Goal: Transaction & Acquisition: Purchase product/service

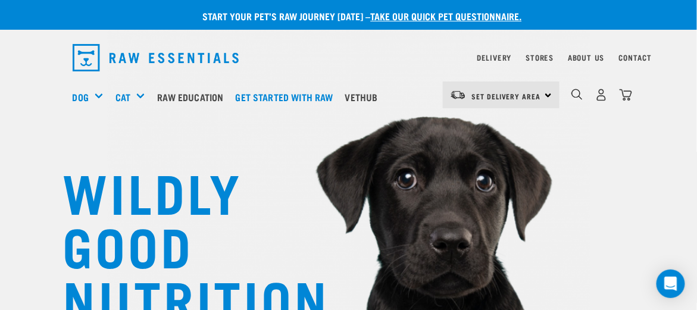
click at [547, 96] on div "Set Delivery Area North Island South Island" at bounding box center [501, 95] width 117 height 27
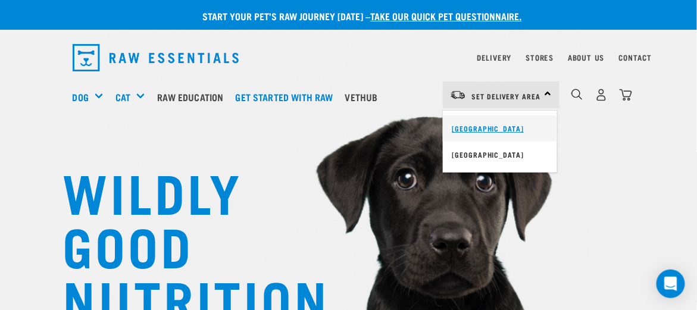
click at [481, 130] on link "[GEOGRAPHIC_DATA]" at bounding box center [500, 129] width 114 height 26
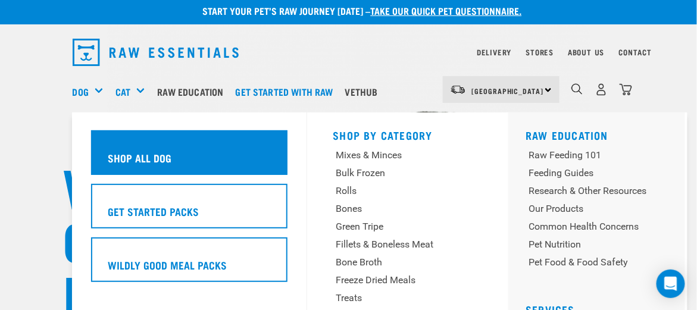
click at [126, 151] on h5 "Shop All Dog" at bounding box center [140, 157] width 64 height 15
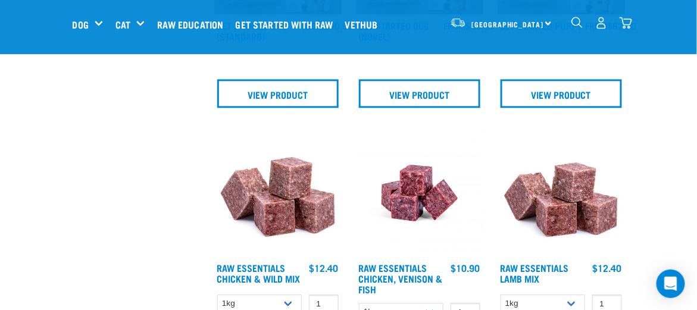
scroll to position [707, 0]
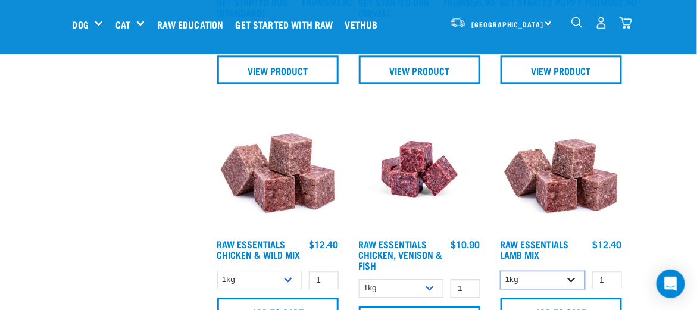
click at [569, 279] on select "1kg 3kg Bulk (10kg)" at bounding box center [543, 280] width 85 height 18
type input "2"
click at [609, 275] on input "2" at bounding box center [608, 280] width 30 height 18
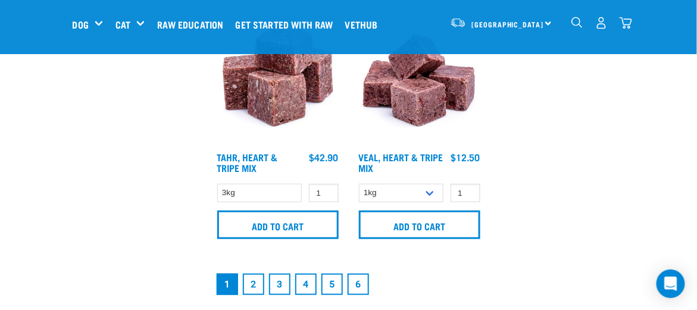
scroll to position [2495, 0]
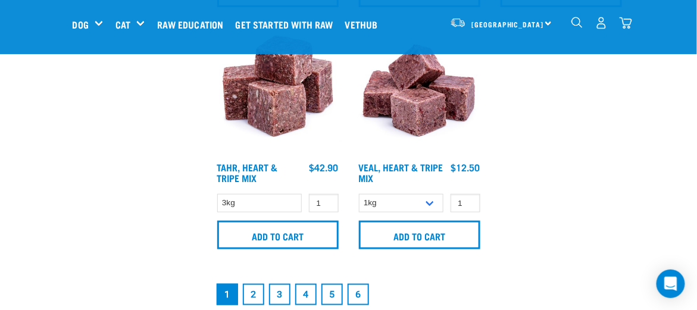
click at [253, 295] on link "2" at bounding box center [253, 294] width 21 height 21
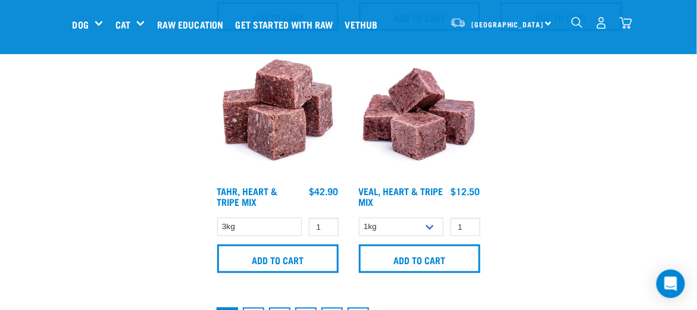
scroll to position [2368, 0]
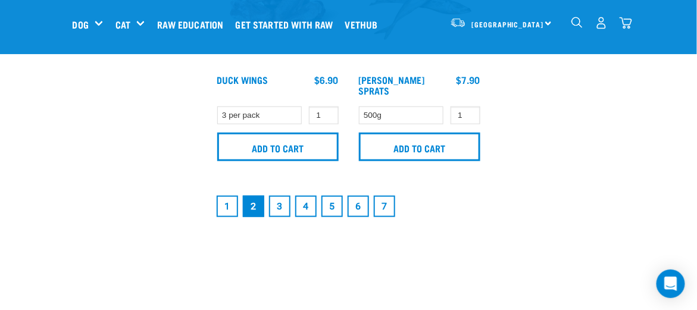
scroll to position [2622, 0]
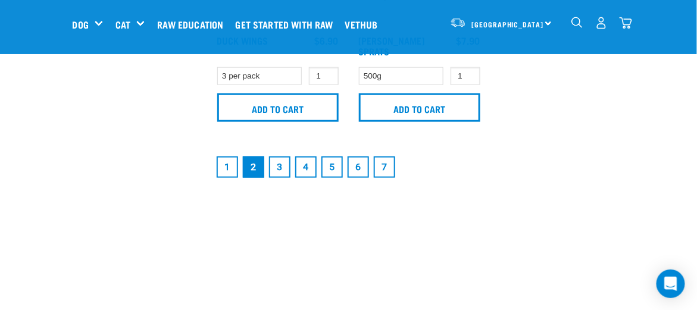
click at [222, 169] on link "1" at bounding box center [227, 167] width 21 height 21
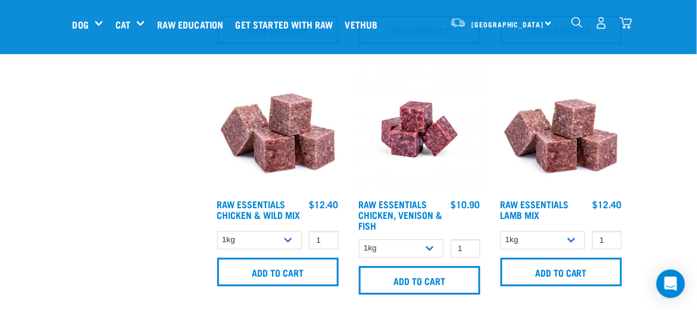
scroll to position [786, 0]
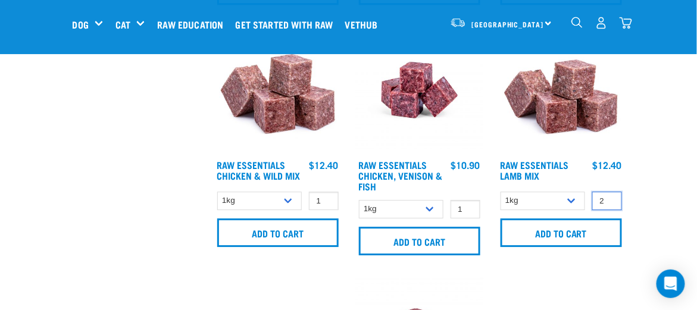
type input "2"
click at [610, 197] on input "2" at bounding box center [608, 201] width 30 height 18
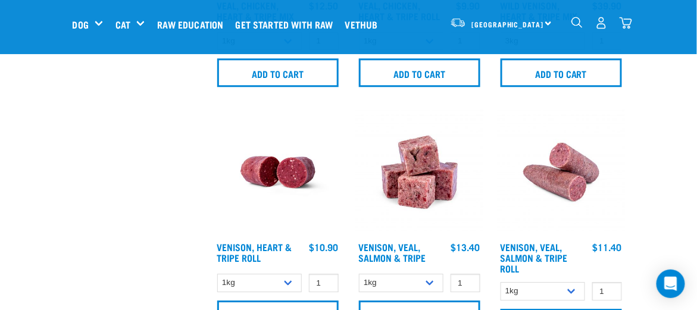
scroll to position [1908, 0]
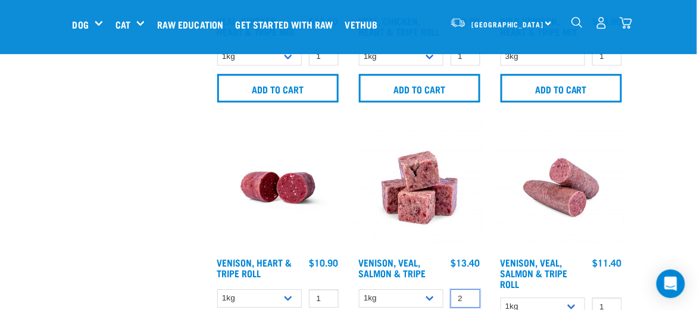
type input "2"
click at [469, 294] on input "2" at bounding box center [466, 298] width 30 height 18
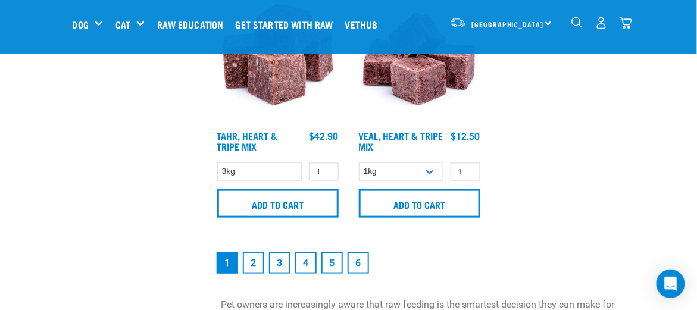
scroll to position [2583, 0]
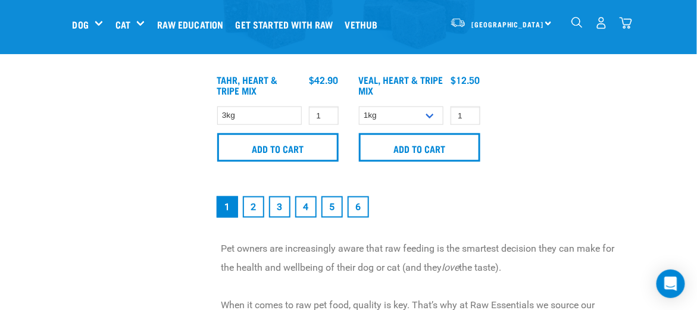
click at [285, 203] on link "3" at bounding box center [279, 207] width 21 height 21
click at [281, 204] on link "3" at bounding box center [279, 207] width 21 height 21
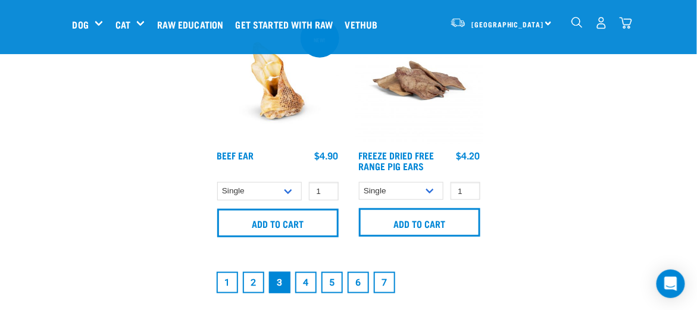
scroll to position [2511, 0]
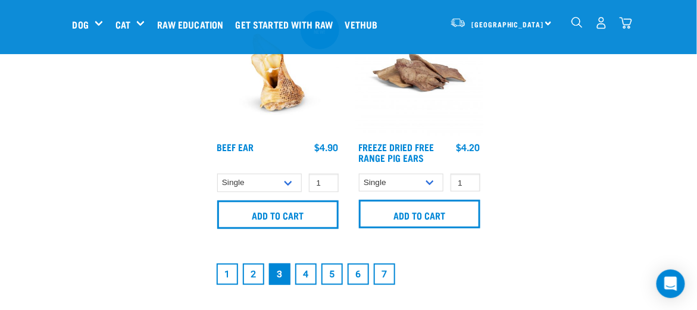
click at [232, 272] on link "1" at bounding box center [227, 274] width 21 height 21
click at [229, 272] on link "1" at bounding box center [227, 274] width 21 height 21
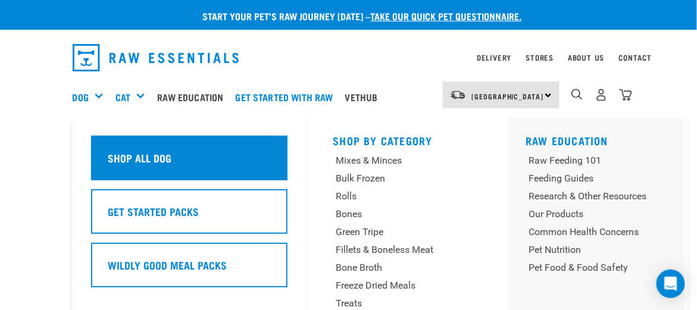
click at [157, 164] on h5 "Shop All Dog" at bounding box center [140, 157] width 64 height 15
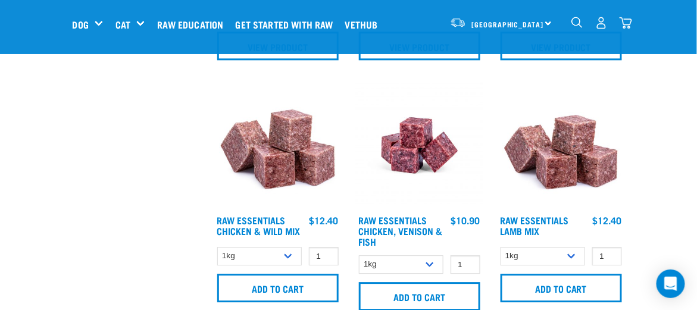
scroll to position [818, 0]
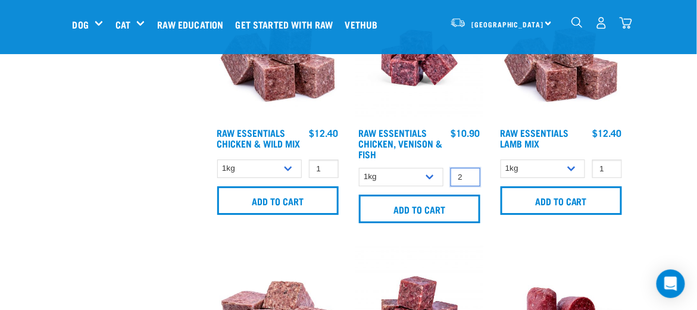
type input "2"
click at [467, 174] on input "2" at bounding box center [466, 177] width 30 height 18
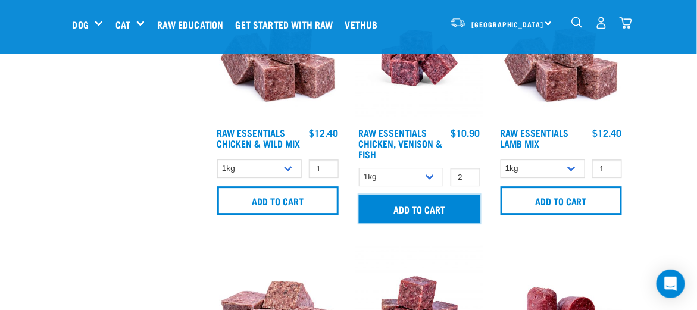
click at [427, 208] on input "Add to cart" at bounding box center [419, 209] width 121 height 29
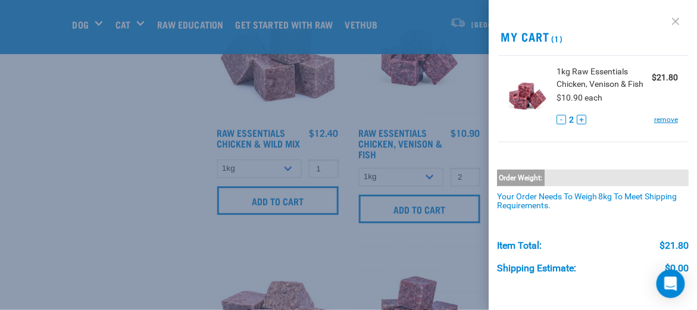
click at [666, 21] on link at bounding box center [675, 21] width 19 height 19
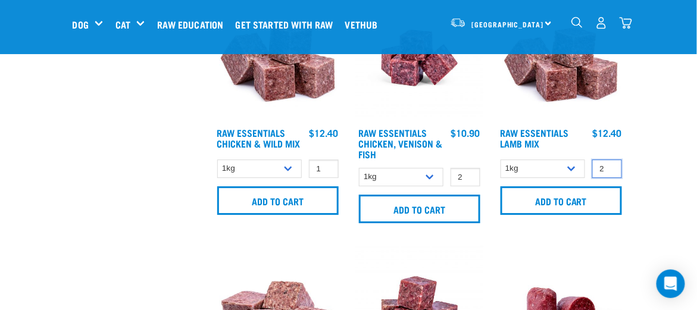
type input "2"
click at [609, 165] on input "2" at bounding box center [608, 169] width 30 height 18
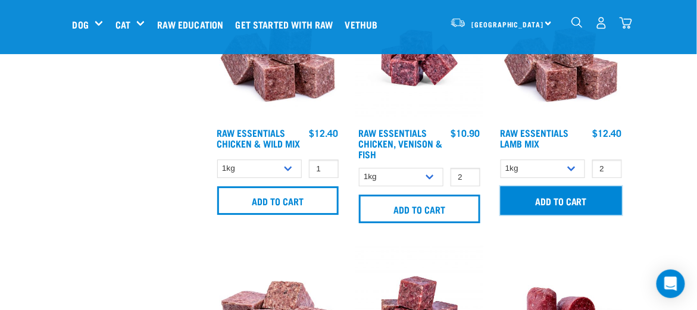
click at [565, 197] on input "Add to cart" at bounding box center [561, 200] width 121 height 29
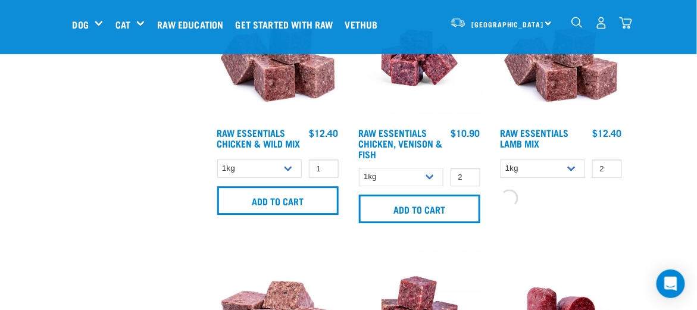
click at [565, 197] on div "Add to cart" at bounding box center [561, 196] width 127 height 23
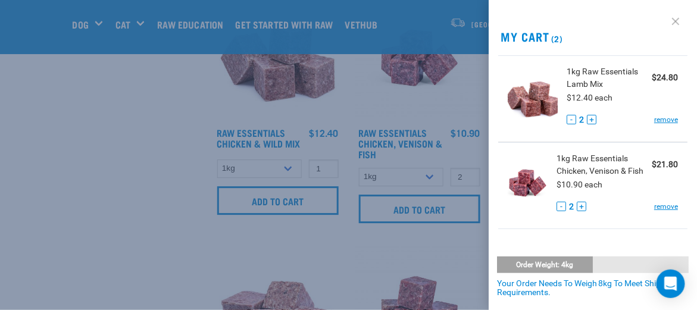
click at [666, 23] on link at bounding box center [675, 21] width 19 height 19
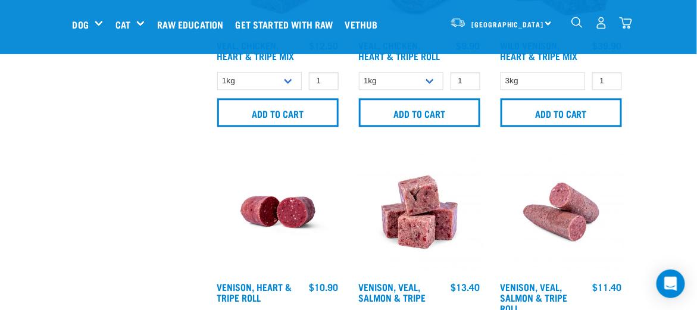
scroll to position [1891, 0]
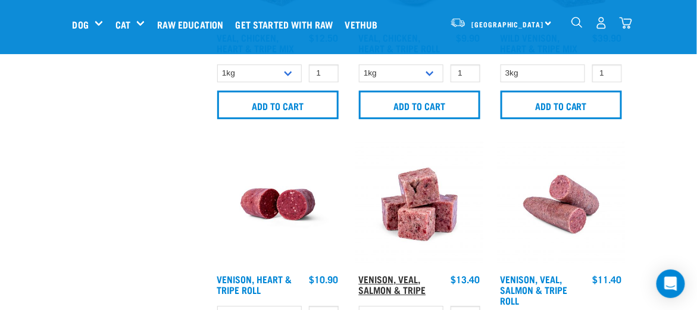
click at [393, 283] on link "Venison, Veal, Salmon & Tripe" at bounding box center [392, 284] width 67 height 16
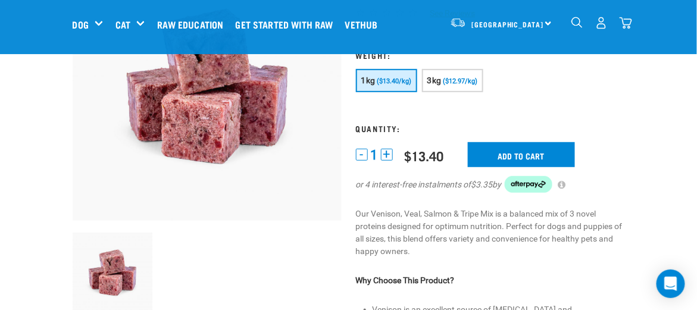
scroll to position [174, 0]
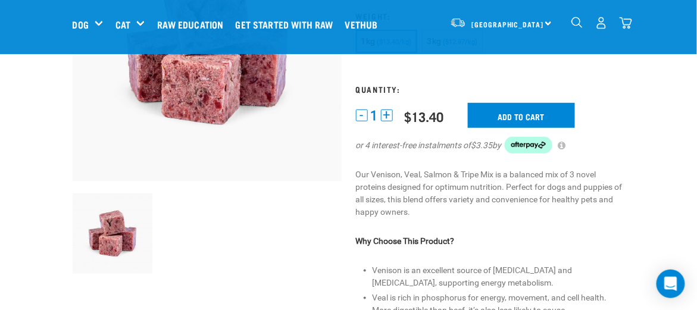
click at [385, 114] on button "+" at bounding box center [387, 116] width 12 height 12
click at [550, 112] on input "Add to cart" at bounding box center [521, 115] width 107 height 25
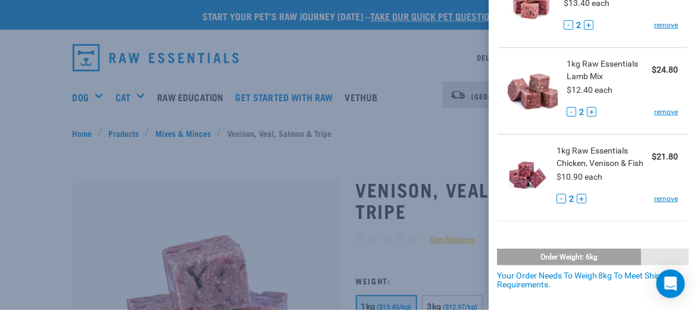
scroll to position [0, 0]
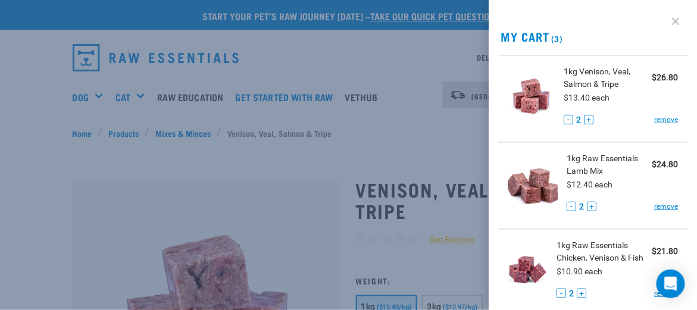
click at [666, 20] on link at bounding box center [675, 21] width 19 height 19
click at [666, 17] on link at bounding box center [675, 21] width 19 height 19
click at [585, 117] on button "+" at bounding box center [589, 120] width 10 height 10
click at [584, 119] on button "+" at bounding box center [589, 120] width 10 height 10
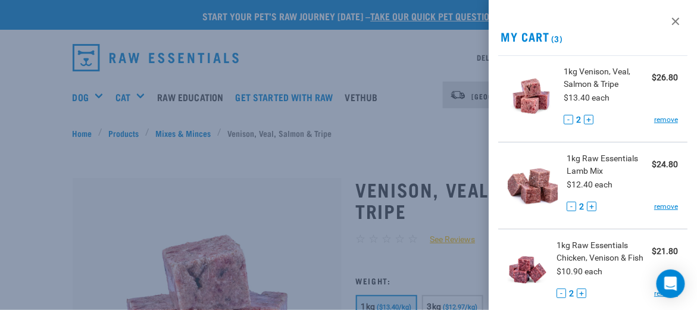
click at [584, 119] on button "+" at bounding box center [589, 120] width 10 height 10
click at [669, 22] on link at bounding box center [675, 21] width 19 height 19
click at [668, 22] on link at bounding box center [675, 21] width 19 height 19
drag, startPoint x: 666, startPoint y: 24, endPoint x: 665, endPoint y: 32, distance: 8.4
click at [665, 32] on div "View past orders / re-order My Cart (3) 1kg Venison, Veal, Salmon & Tripe $26.8…" at bounding box center [593, 155] width 208 height 310
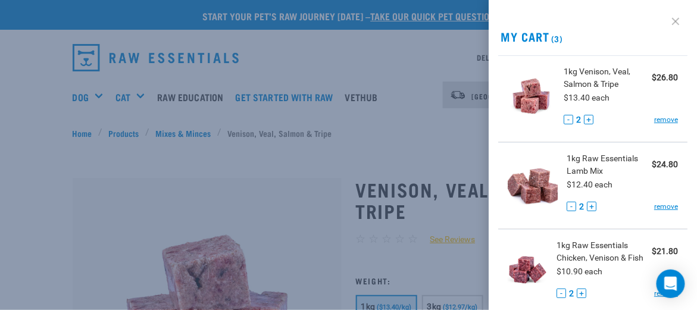
click at [670, 21] on link at bounding box center [675, 21] width 19 height 19
click at [668, 21] on link at bounding box center [675, 21] width 19 height 19
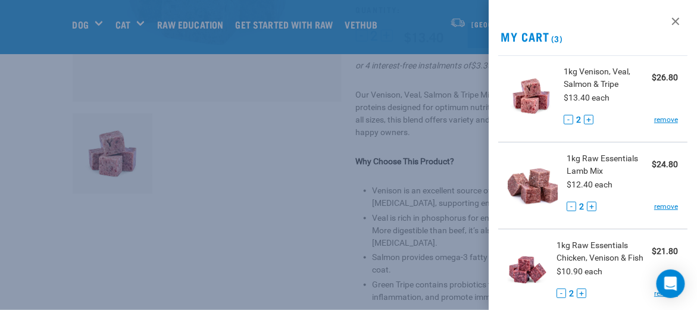
scroll to position [278, 0]
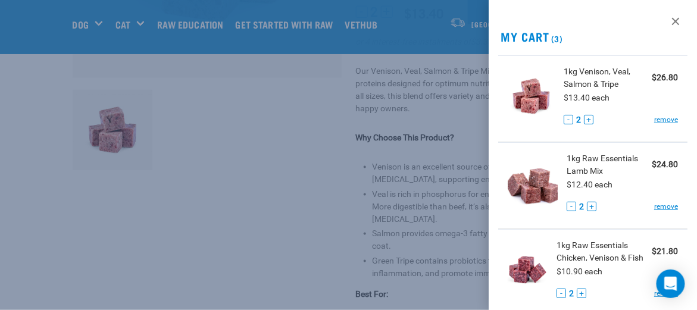
click at [580, 295] on button "+" at bounding box center [582, 294] width 10 height 10
click at [578, 291] on button "+" at bounding box center [582, 294] width 10 height 10
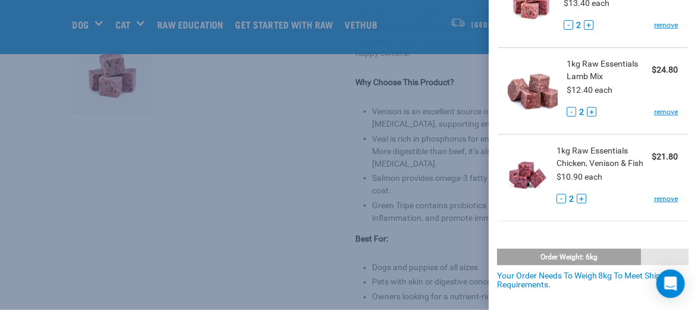
scroll to position [0, 0]
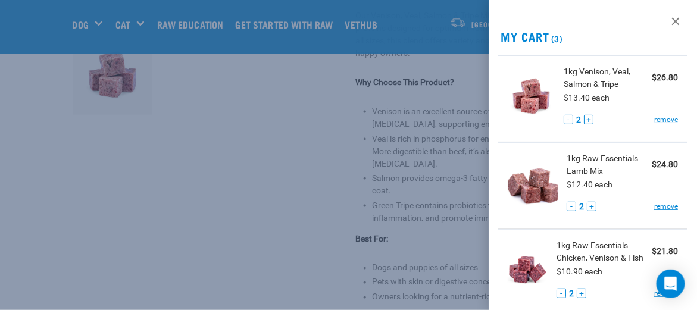
click at [521, 36] on h2 "My Cart (3)" at bounding box center [593, 37] width 208 height 14
click at [666, 17] on link at bounding box center [675, 21] width 19 height 19
click at [676, 18] on div "View past orders / re-order My Cart (3) 1kg Venison, Veal, Salmon & Tripe $26.8…" at bounding box center [593, 155] width 208 height 310
click at [666, 18] on link at bounding box center [675, 21] width 19 height 19
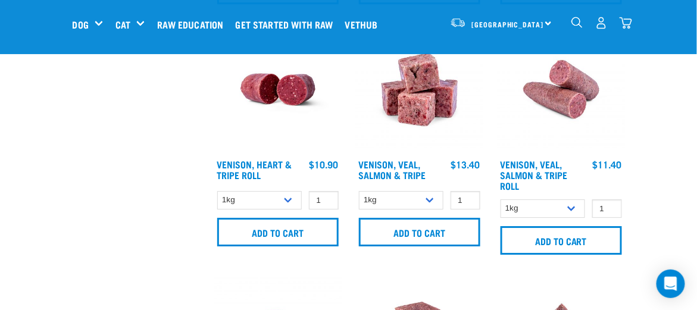
scroll to position [2069, 0]
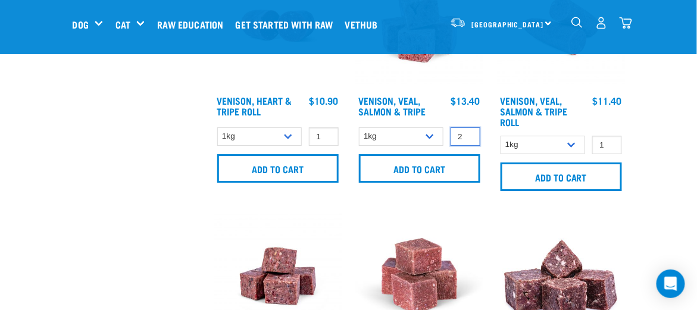
click at [467, 133] on input "2" at bounding box center [466, 136] width 30 height 18
click at [467, 133] on input "3" at bounding box center [466, 136] width 30 height 18
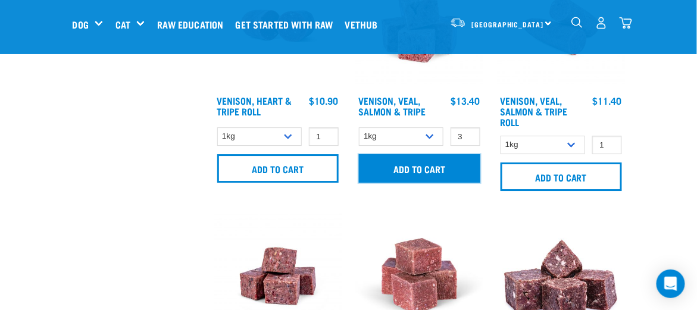
click at [422, 163] on input "Add to cart" at bounding box center [419, 168] width 121 height 29
click at [419, 165] on input "Add to cart" at bounding box center [419, 168] width 121 height 29
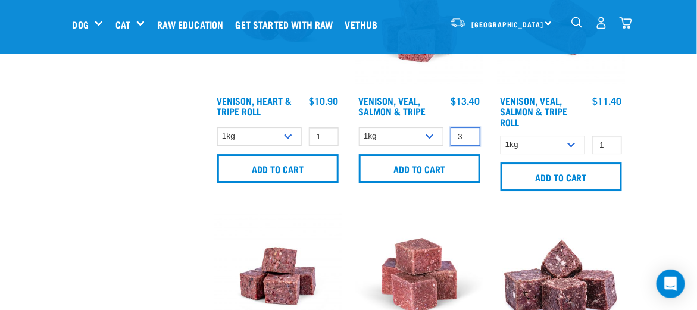
click at [467, 142] on input "3" at bounding box center [466, 136] width 30 height 18
click at [467, 141] on input "3" at bounding box center [466, 136] width 30 height 18
type input "2"
click at [467, 141] on input "2" at bounding box center [466, 136] width 30 height 18
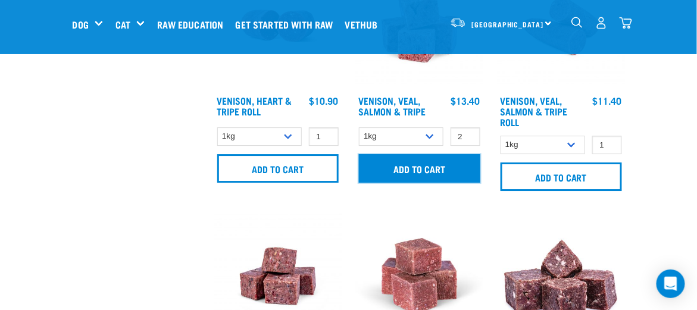
click at [425, 167] on input "Add to cart" at bounding box center [419, 168] width 121 height 29
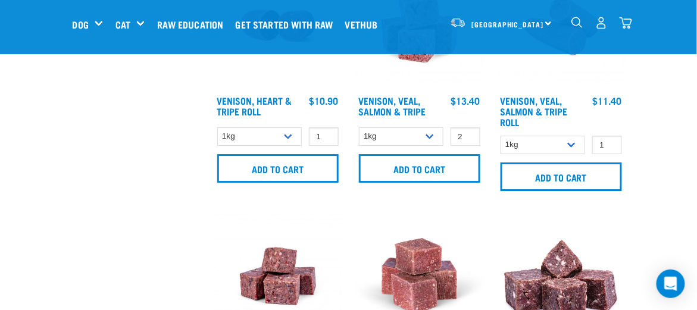
click at [48, 151] on button "delete" at bounding box center [42, 155] width 12 height 12
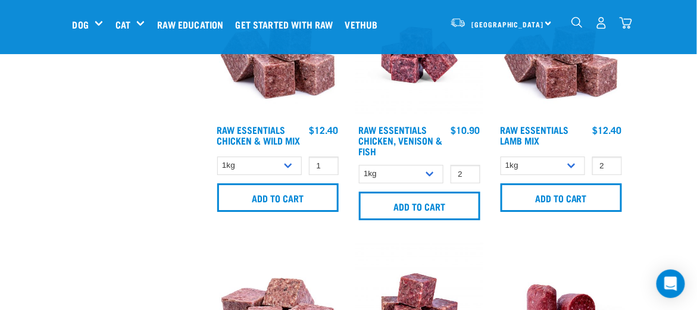
scroll to position [774, 0]
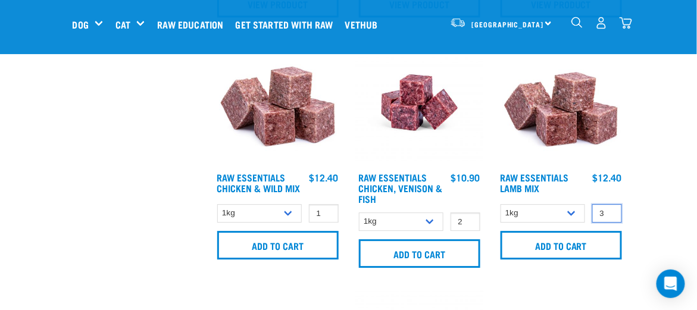
click at [610, 211] on input "3" at bounding box center [608, 213] width 30 height 18
type input "4"
click at [610, 211] on input "4" at bounding box center [608, 213] width 30 height 18
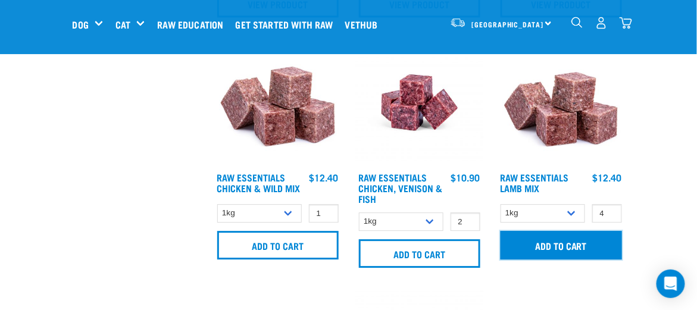
click at [567, 244] on input "Add to cart" at bounding box center [561, 245] width 121 height 29
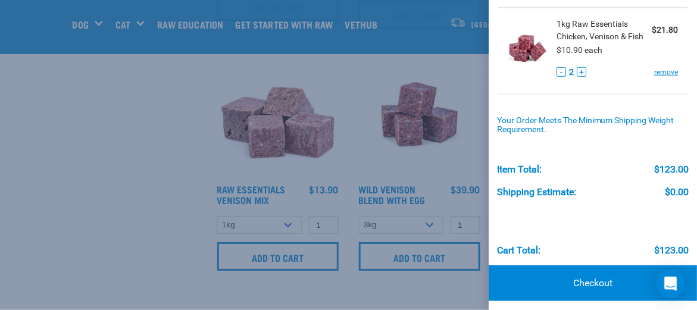
scroll to position [225, 0]
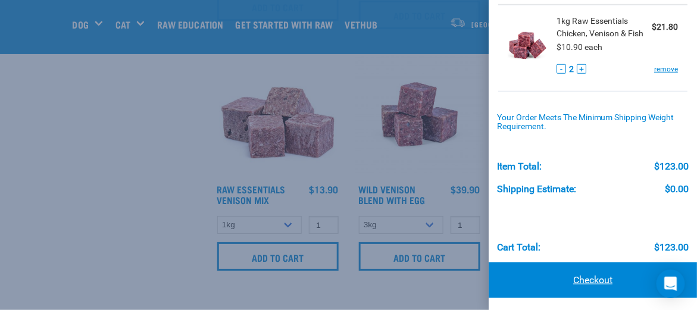
click at [588, 276] on link "Checkout" at bounding box center [593, 281] width 208 height 36
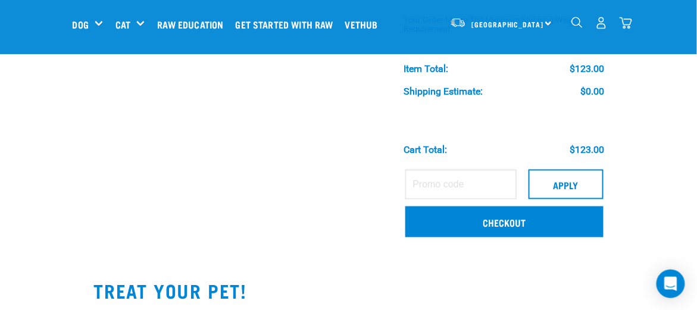
scroll to position [365, 0]
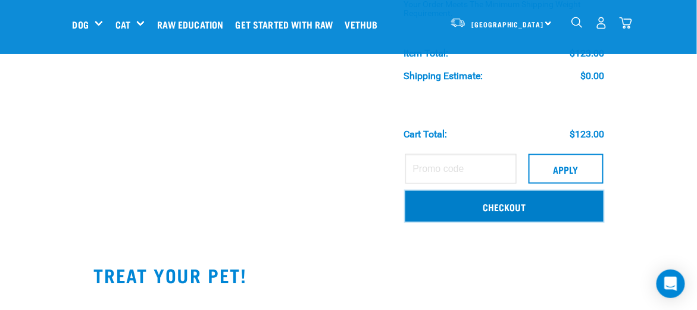
click at [543, 196] on link "Checkout" at bounding box center [505, 206] width 198 height 31
click at [543, 197] on link "Checkout" at bounding box center [505, 206] width 198 height 31
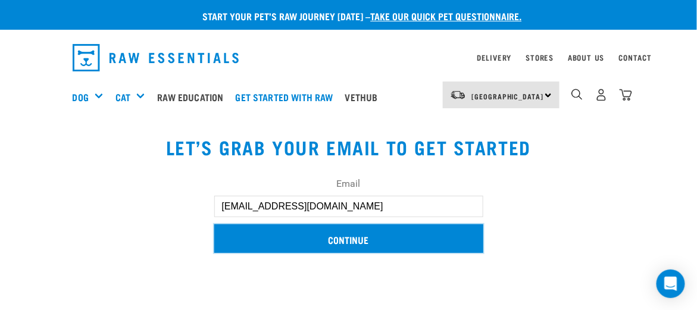
click at [347, 242] on input "Continue" at bounding box center [348, 239] width 269 height 29
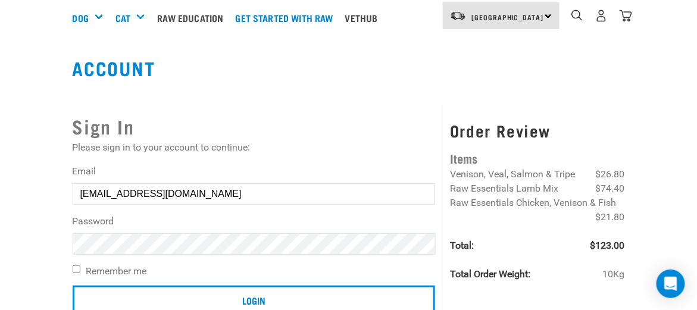
scroll to position [151, 0]
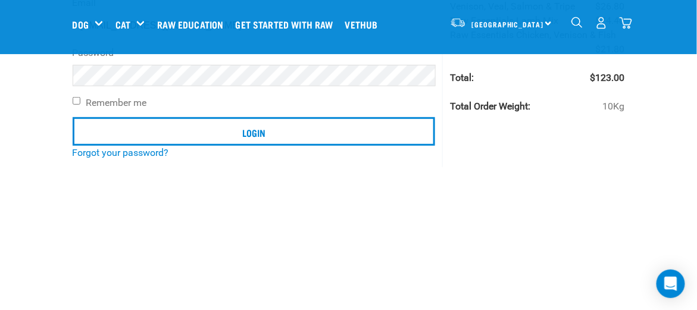
click at [78, 101] on input "Remember me" at bounding box center [77, 101] width 8 height 8
checkbox input "true"
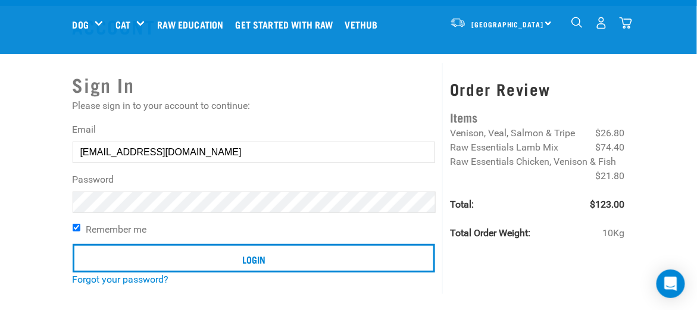
scroll to position [0, 0]
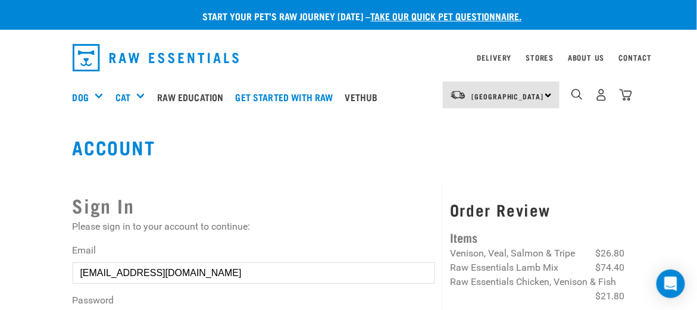
click at [76, 298] on label "Password" at bounding box center [254, 301] width 363 height 14
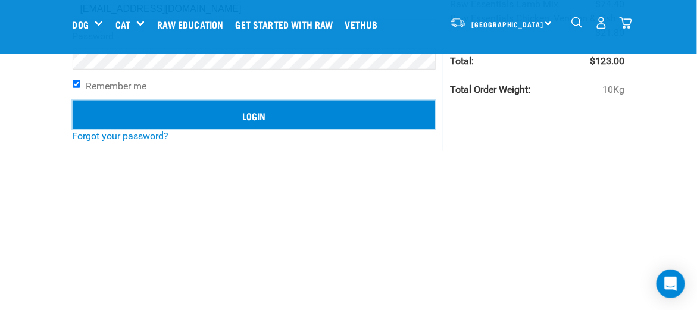
click at [86, 111] on input "Login" at bounding box center [254, 115] width 363 height 29
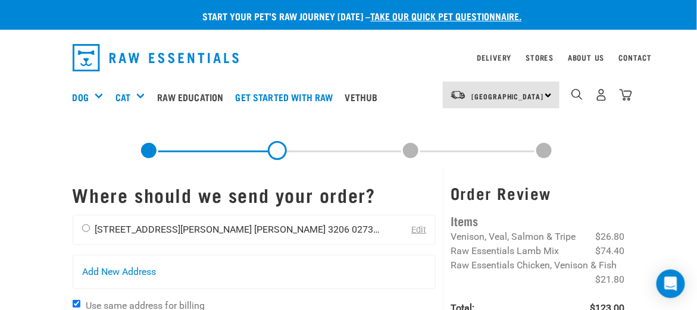
click at [83, 226] on input "radio" at bounding box center [86, 229] width 8 height 8
radio input "true"
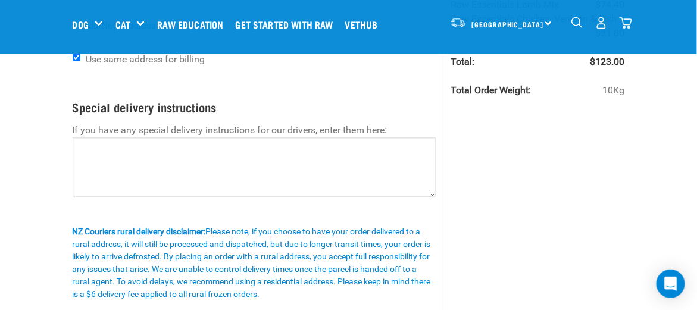
scroll to position [235, 0]
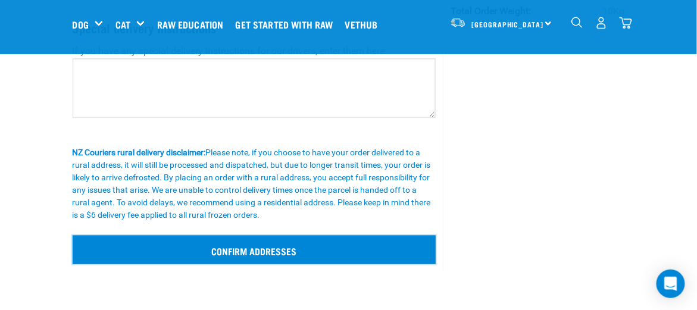
click at [272, 248] on input "Confirm addresses" at bounding box center [255, 250] width 364 height 29
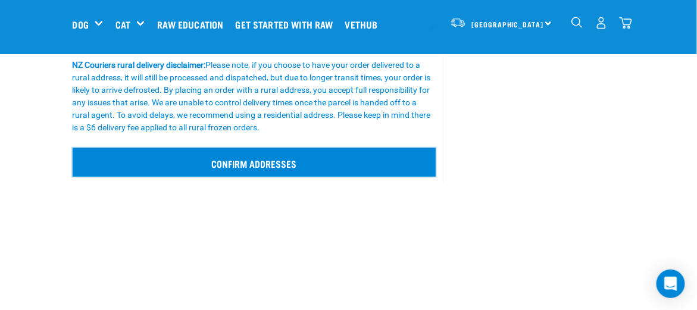
scroll to position [394, 0]
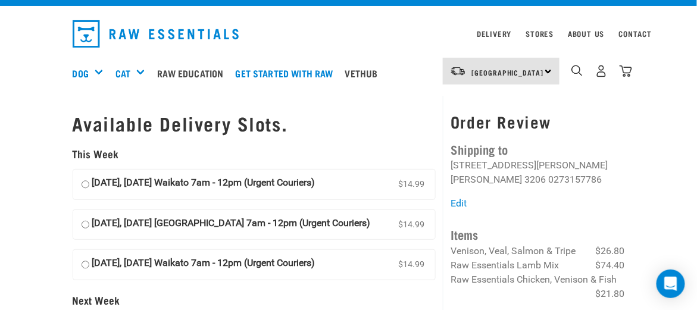
click at [85, 184] on input "[DATE], [DATE] Waikato 7am - 12pm (Urgent Couriers) $14.99" at bounding box center [86, 185] width 8 height 18
radio input "true"
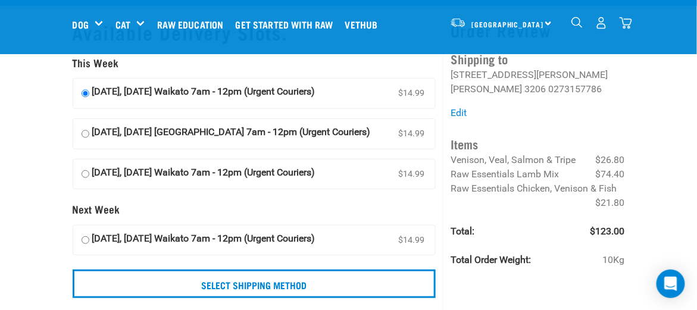
scroll to position [63, 0]
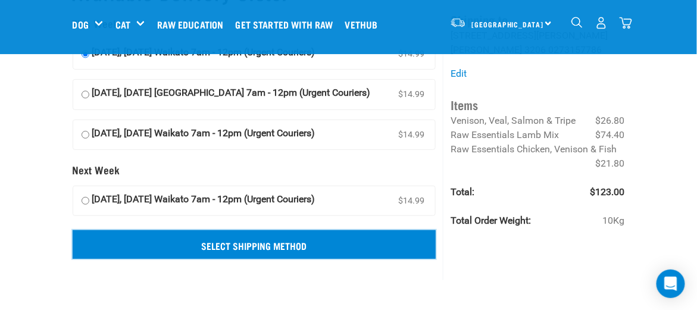
click at [238, 245] on input "Select Shipping Method" at bounding box center [255, 244] width 364 height 29
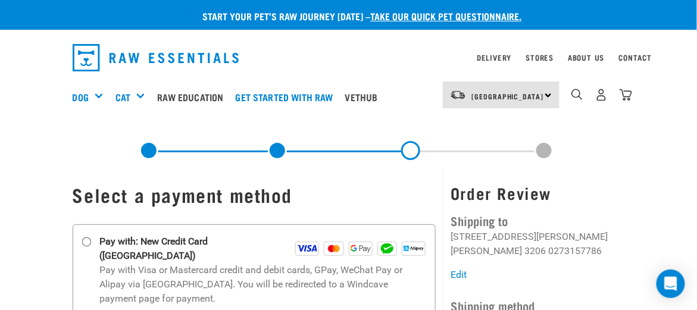
click at [328, 242] on img at bounding box center [334, 249] width 20 height 14
click at [91, 242] on input "Pay with: New Credit Card ([GEOGRAPHIC_DATA])" at bounding box center [87, 243] width 10 height 10
radio input "true"
click at [328, 242] on img at bounding box center [334, 249] width 20 height 14
click at [91, 242] on input "Pay with: New Credit Card ([GEOGRAPHIC_DATA])" at bounding box center [87, 243] width 10 height 10
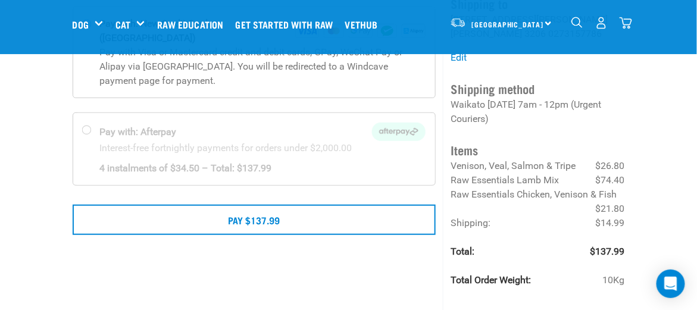
scroll to position [32, 0]
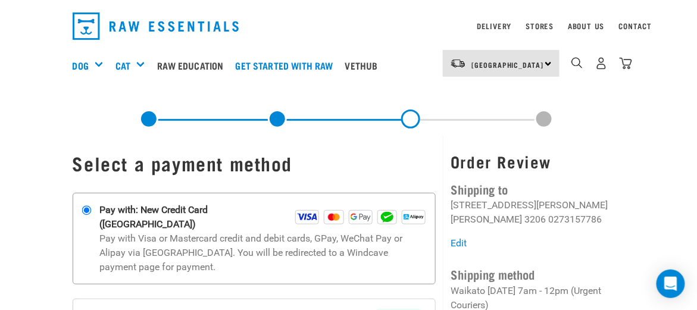
click at [331, 210] on img at bounding box center [334, 217] width 20 height 14
click at [91, 208] on input "Pay with: New Credit Card ([GEOGRAPHIC_DATA])" at bounding box center [87, 211] width 10 height 10
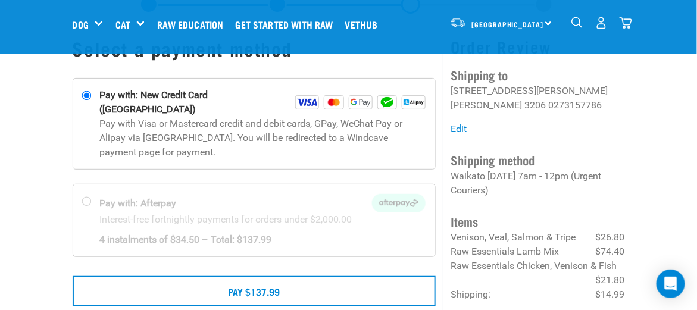
scroll to position [95, 0]
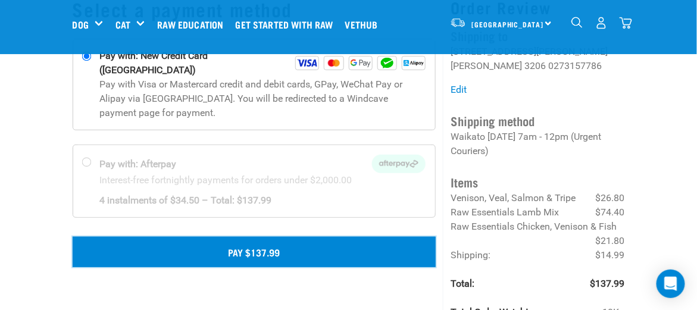
click at [359, 241] on button "Pay $137.99" at bounding box center [255, 252] width 364 height 30
